Goal: Information Seeking & Learning: Check status

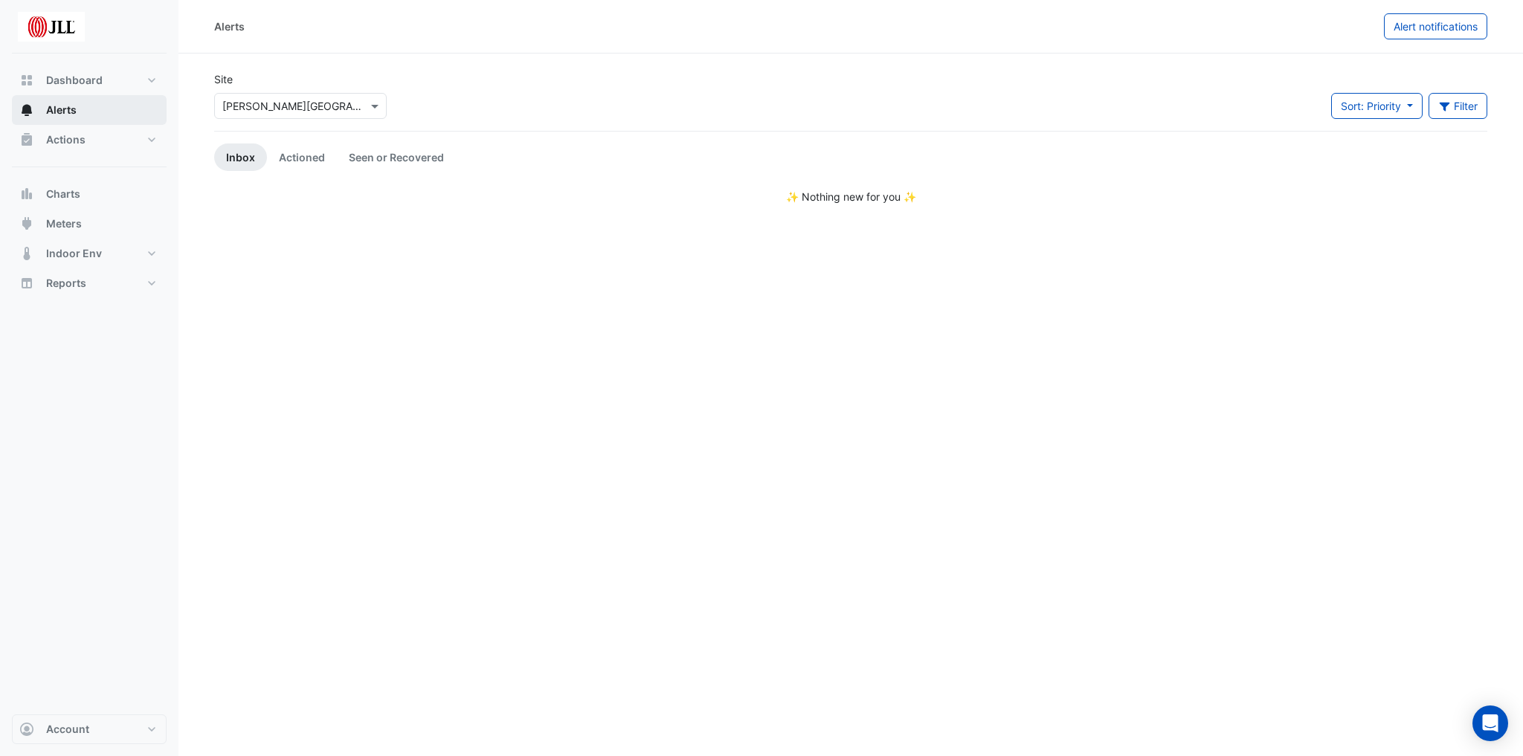
click at [65, 106] on span "Alerts" at bounding box center [61, 110] width 30 height 15
click at [78, 131] on button "Actions" at bounding box center [89, 140] width 155 height 30
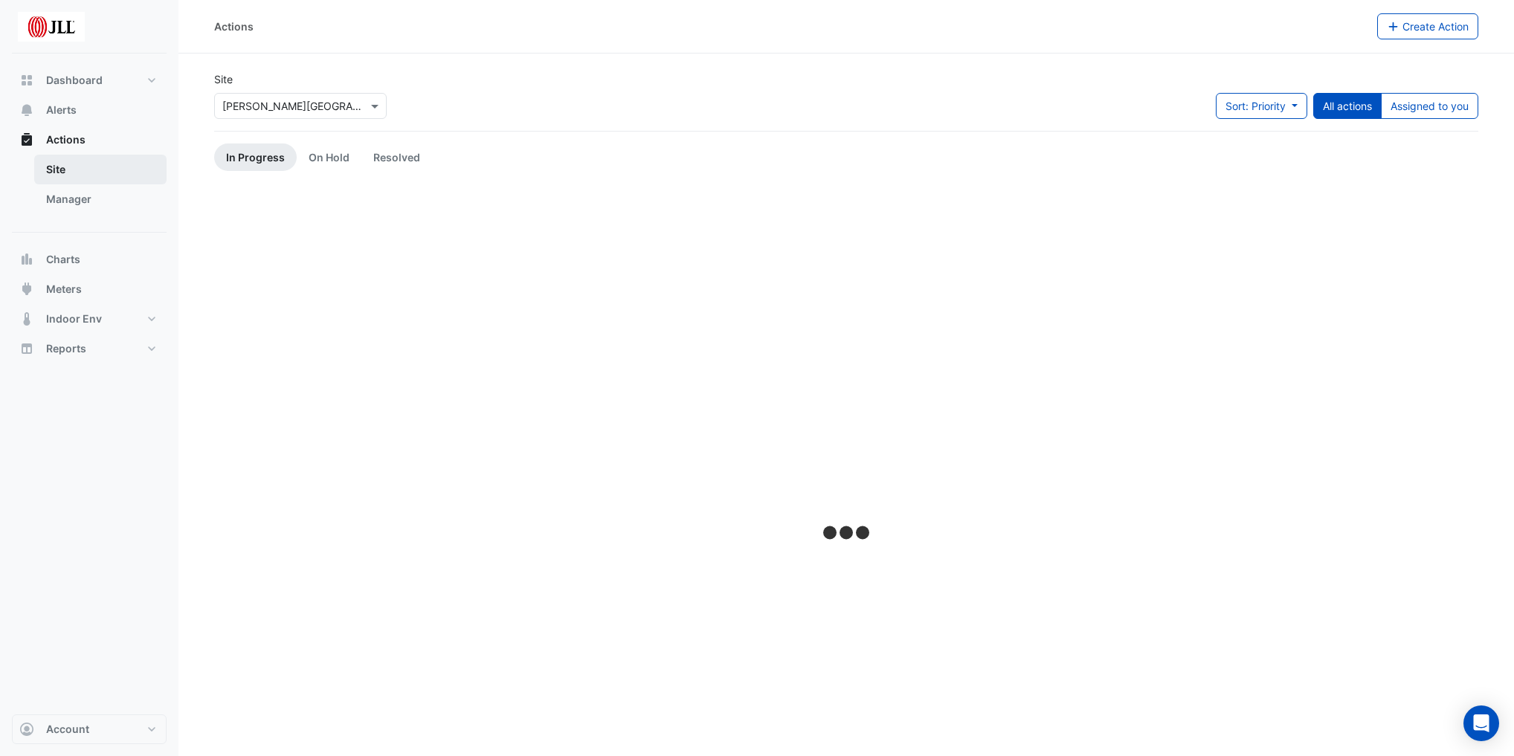
click at [112, 167] on link "Site" at bounding box center [100, 170] width 132 height 30
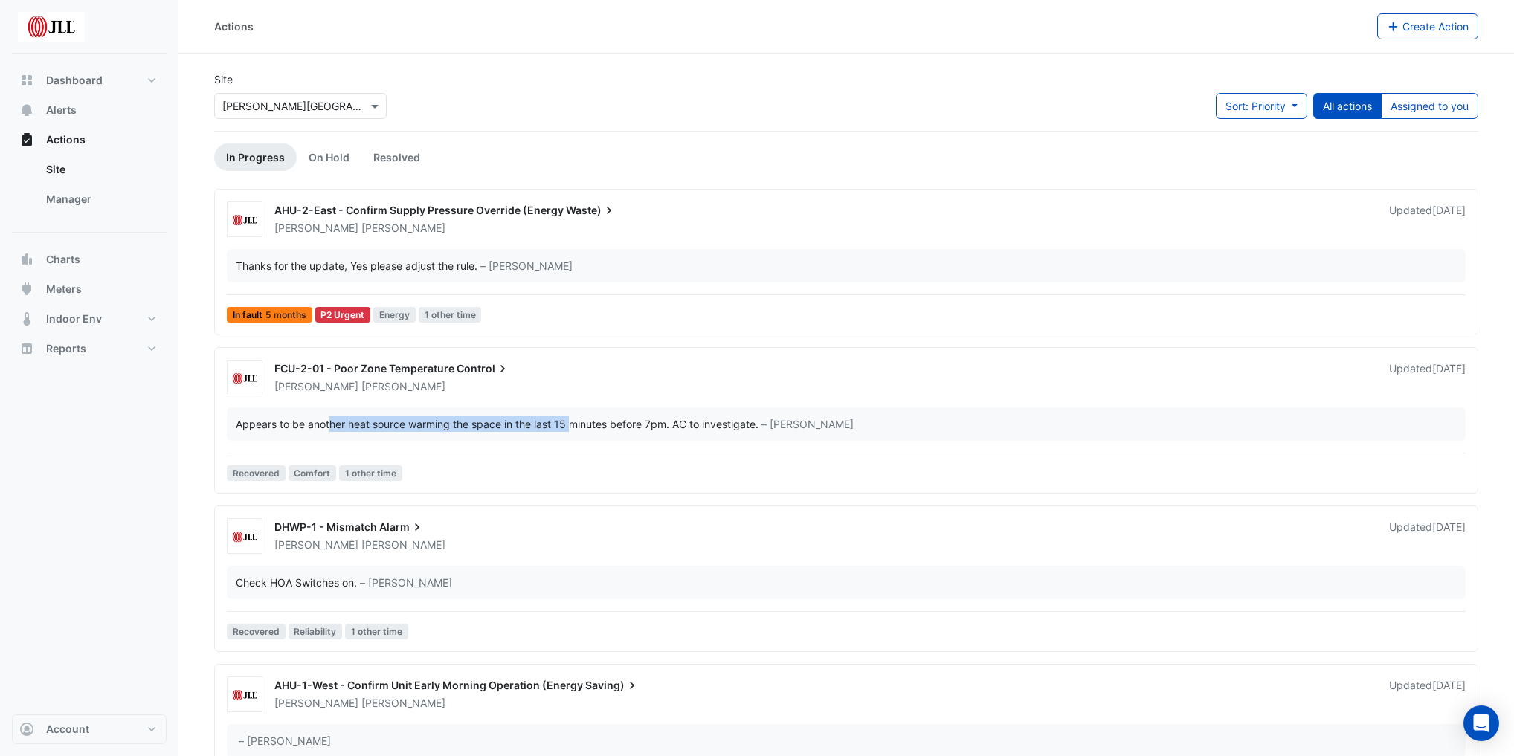
drag, startPoint x: 332, startPoint y: 422, endPoint x: 609, endPoint y: 416, distance: 276.7
click at [602, 416] on div "Appears to be another heat source warming the space in the last 15 minutes befo…" at bounding box center [497, 424] width 523 height 16
drag, startPoint x: 633, startPoint y: 422, endPoint x: 729, endPoint y: 424, distance: 96.0
click at [716, 420] on div "Appears to be another heat source warming the space in the last 15 minutes befo…" at bounding box center [497, 424] width 523 height 16
click at [563, 416] on div "Appears to be another heat source warming the space in the last 15 minutes befo…" at bounding box center [497, 424] width 523 height 16
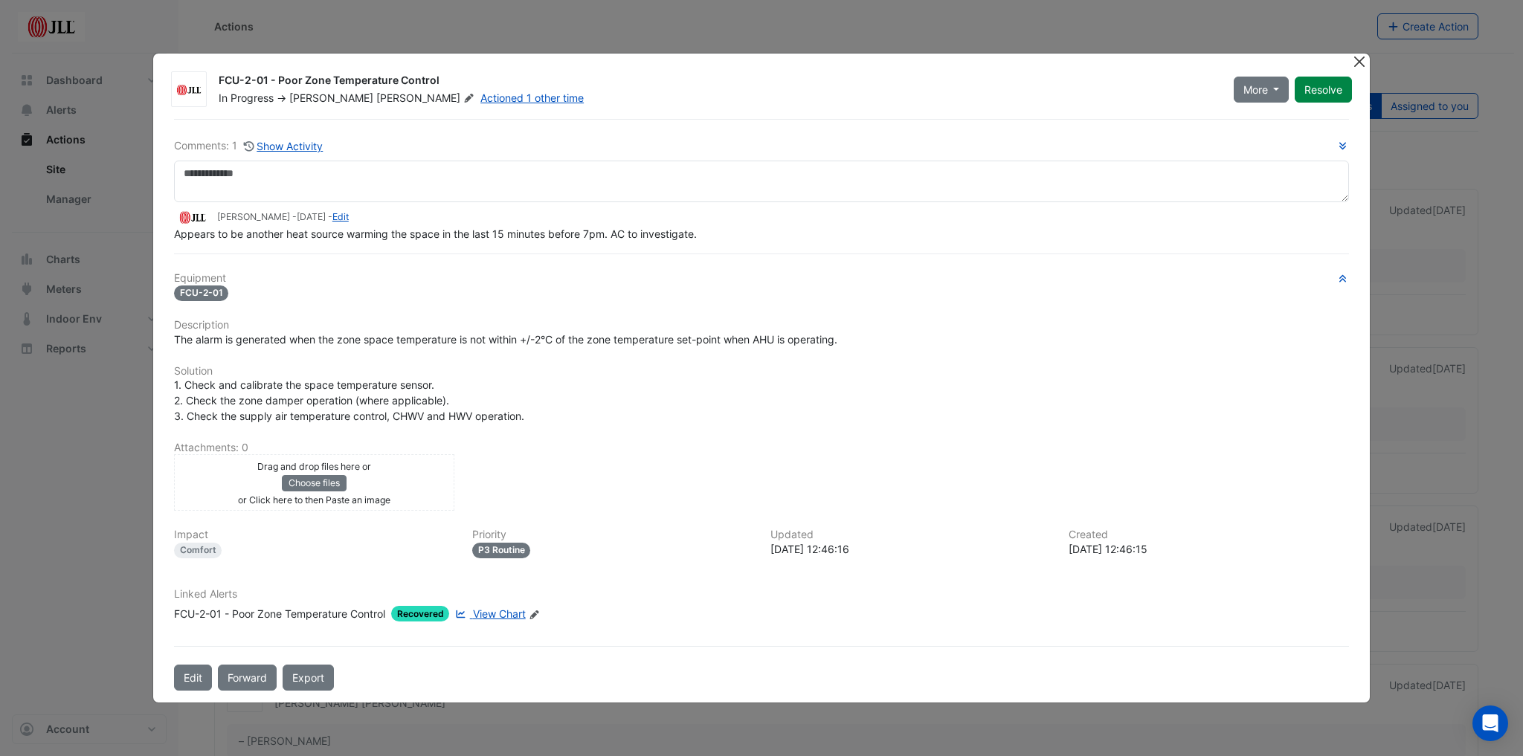
click at [1359, 60] on button "Close" at bounding box center [1359, 62] width 16 height 16
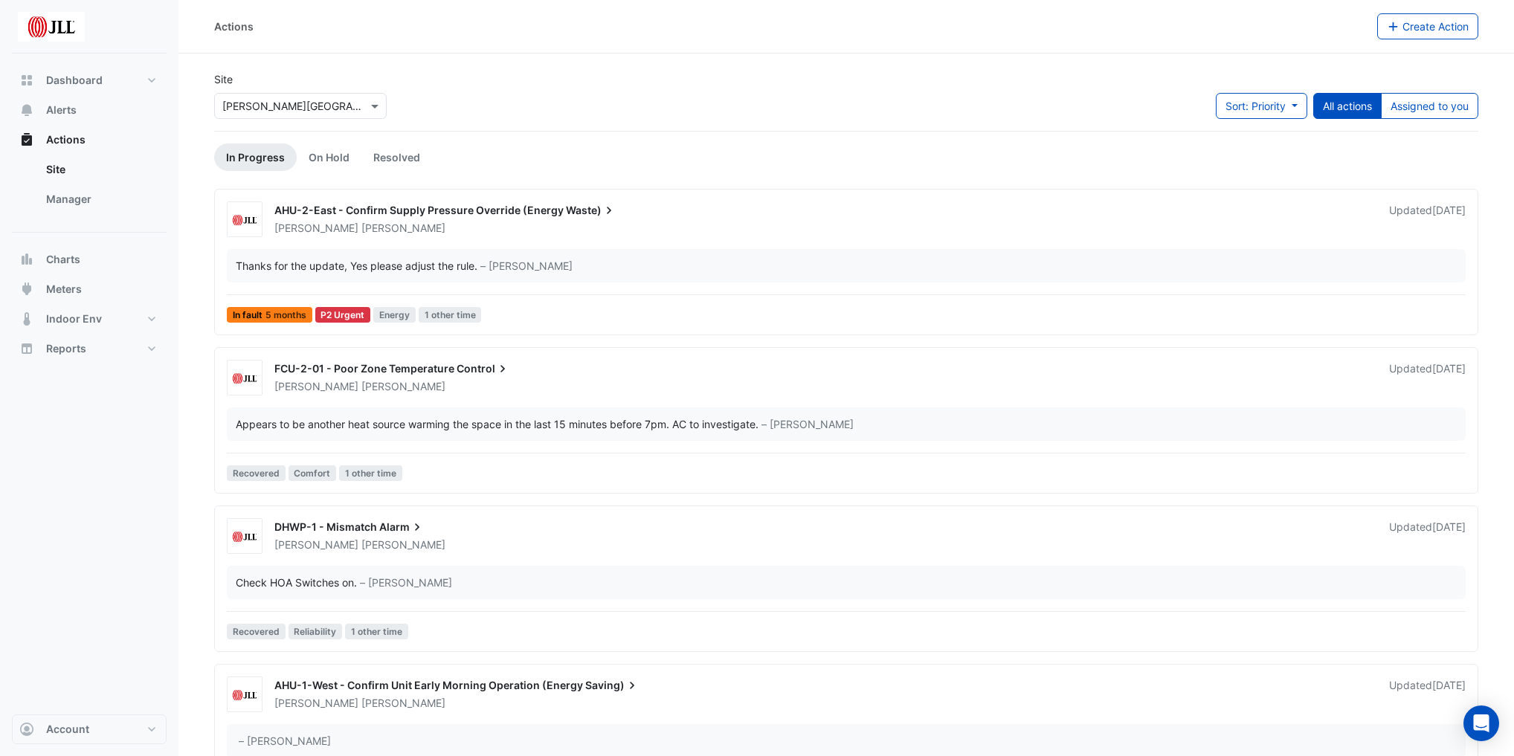
click at [573, 211] on span "Waste)" at bounding box center [591, 210] width 51 height 15
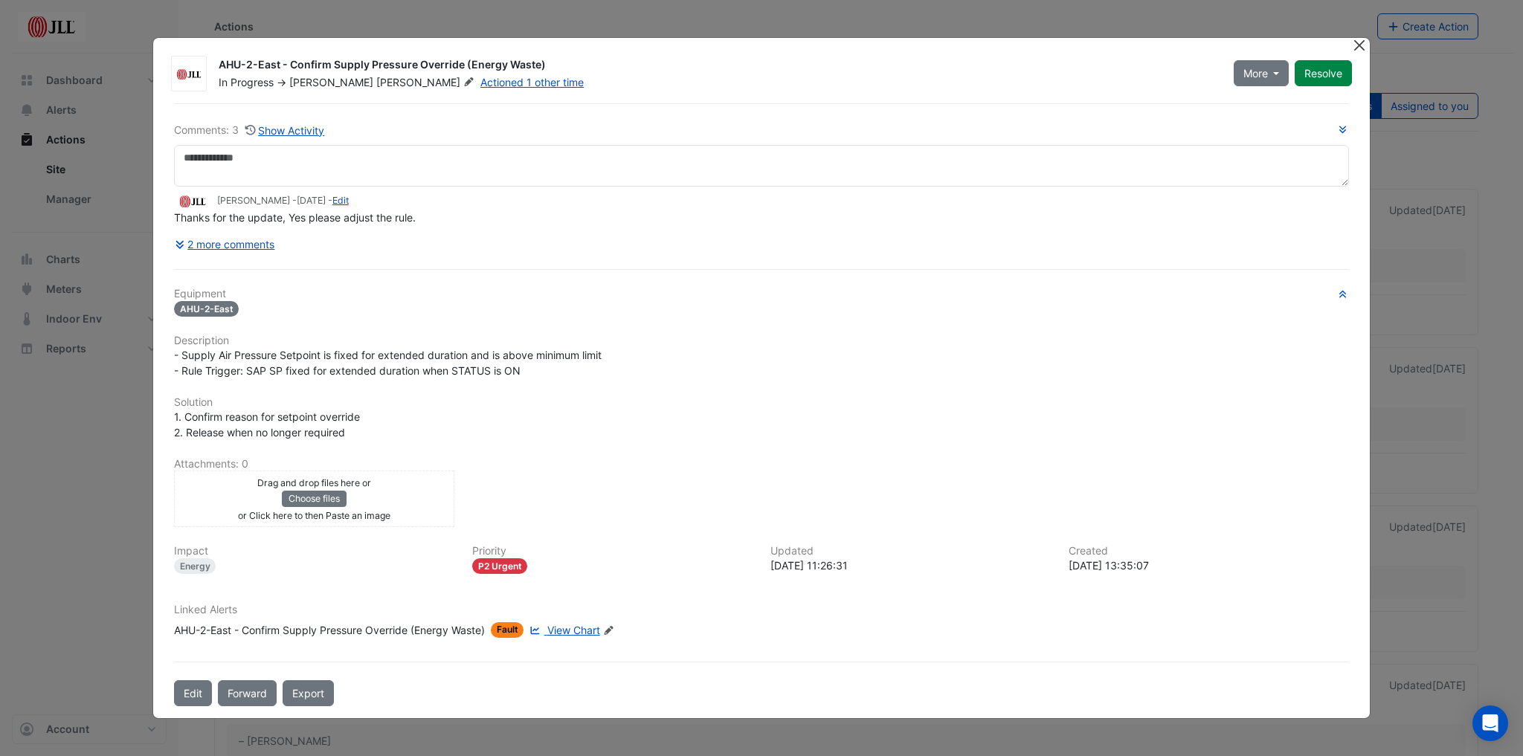
click at [1359, 48] on button "Close" at bounding box center [1359, 46] width 16 height 16
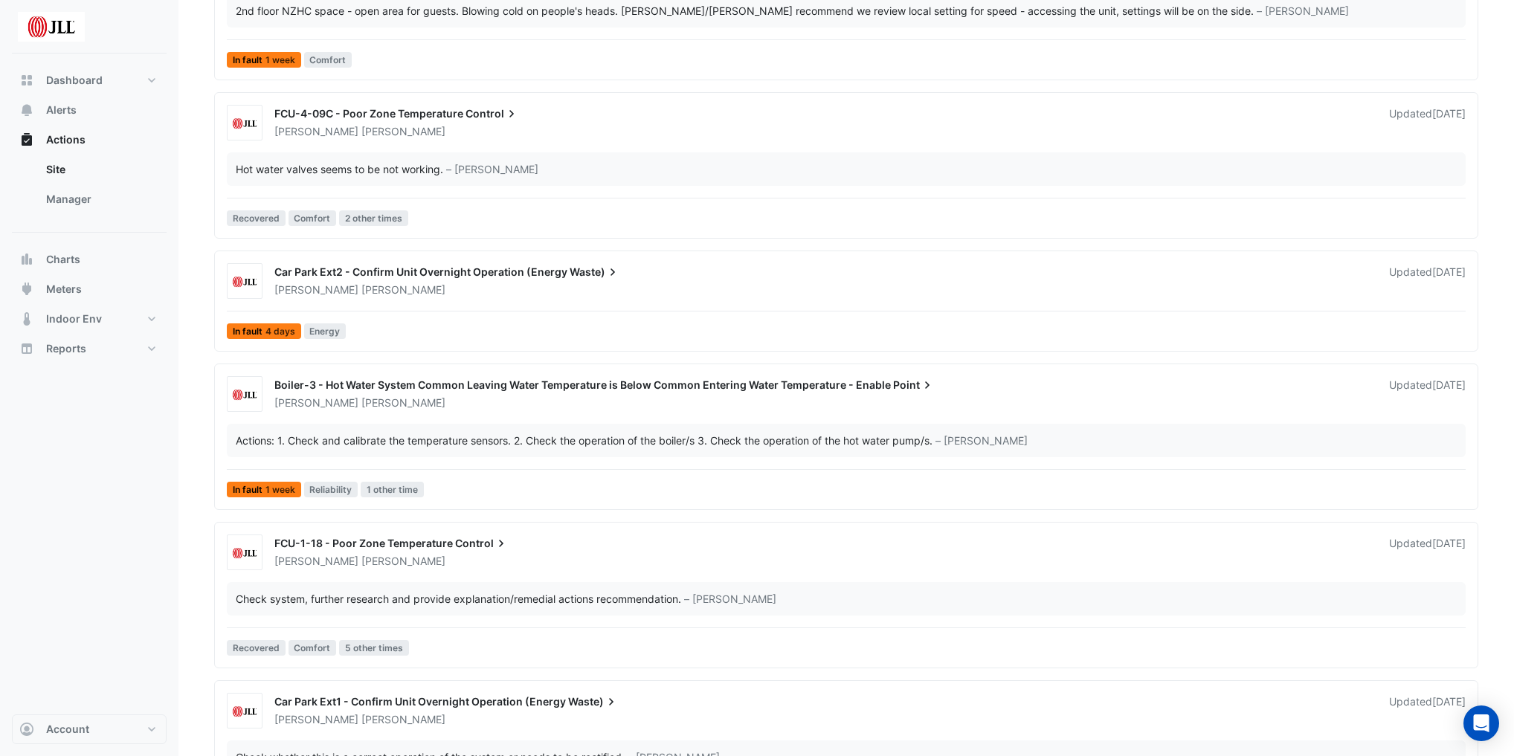
scroll to position [1962, 0]
